Goal: Information Seeking & Learning: Learn about a topic

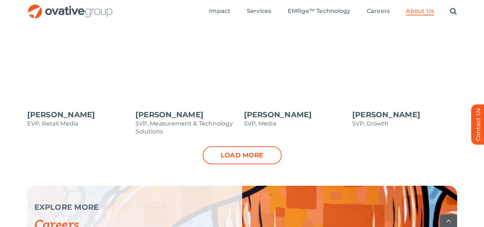
scroll to position [824, 0]
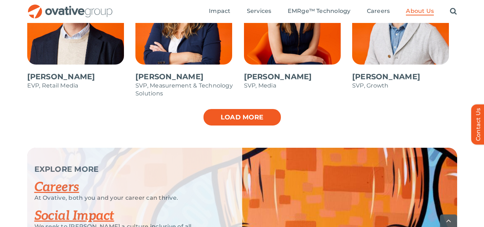
click at [228, 120] on link "Load more" at bounding box center [242, 117] width 79 height 18
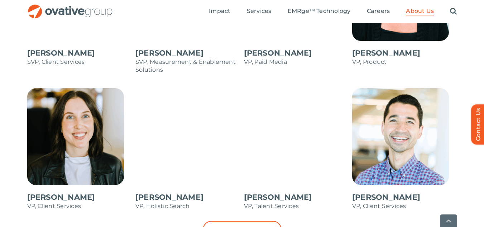
scroll to position [1040, 0]
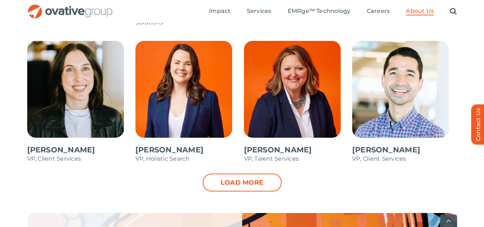
click at [195, 109] on span at bounding box center [187, 105] width 105 height 129
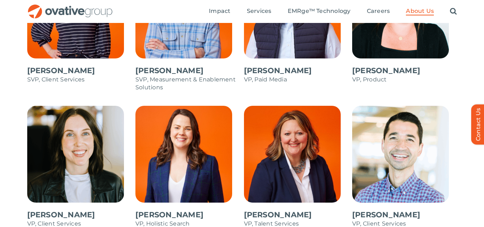
scroll to position [1075, 0]
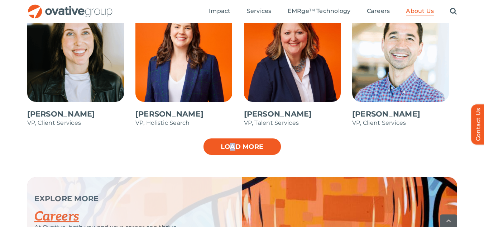
click at [232, 143] on link "Load more" at bounding box center [242, 147] width 79 height 18
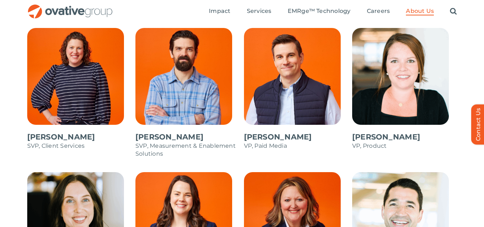
scroll to position [896, 0]
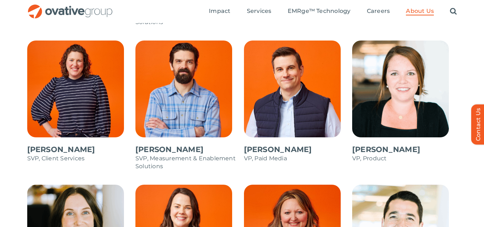
click at [289, 95] on span at bounding box center [296, 105] width 105 height 129
click at [369, 91] on span at bounding box center [404, 105] width 105 height 129
click at [98, 69] on span at bounding box center [79, 105] width 105 height 129
click at [159, 53] on span at bounding box center [187, 109] width 105 height 137
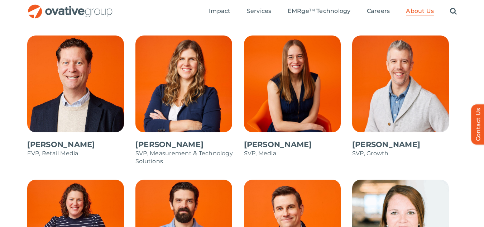
scroll to position [752, 0]
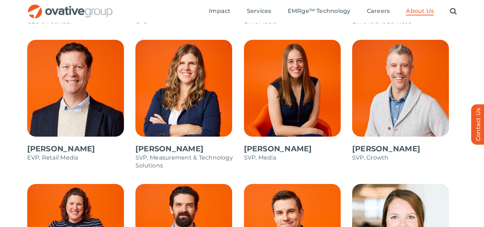
click at [267, 84] on span at bounding box center [296, 104] width 105 height 129
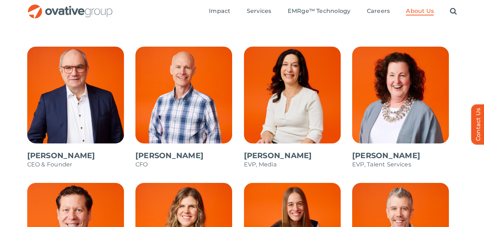
scroll to position [609, 0]
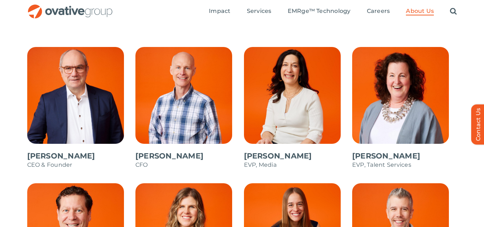
click at [371, 88] on span at bounding box center [404, 111] width 105 height 129
click at [306, 81] on span at bounding box center [296, 111] width 105 height 129
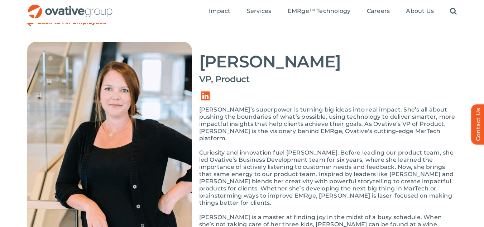
scroll to position [36, 0]
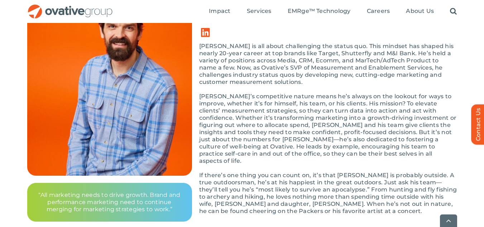
scroll to position [36, 0]
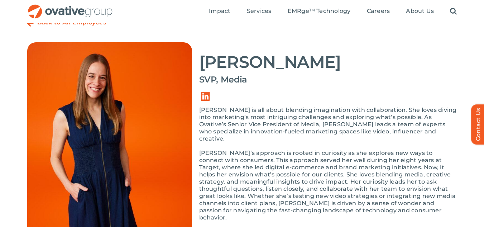
scroll to position [36, 0]
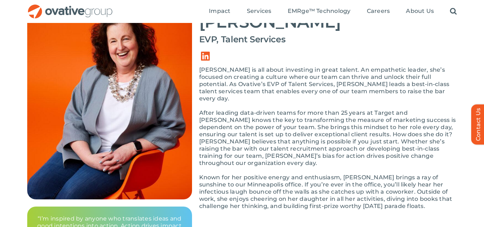
scroll to position [36, 0]
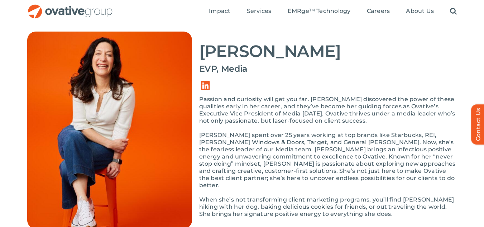
scroll to position [36, 0]
